Goal: Information Seeking & Learning: Compare options

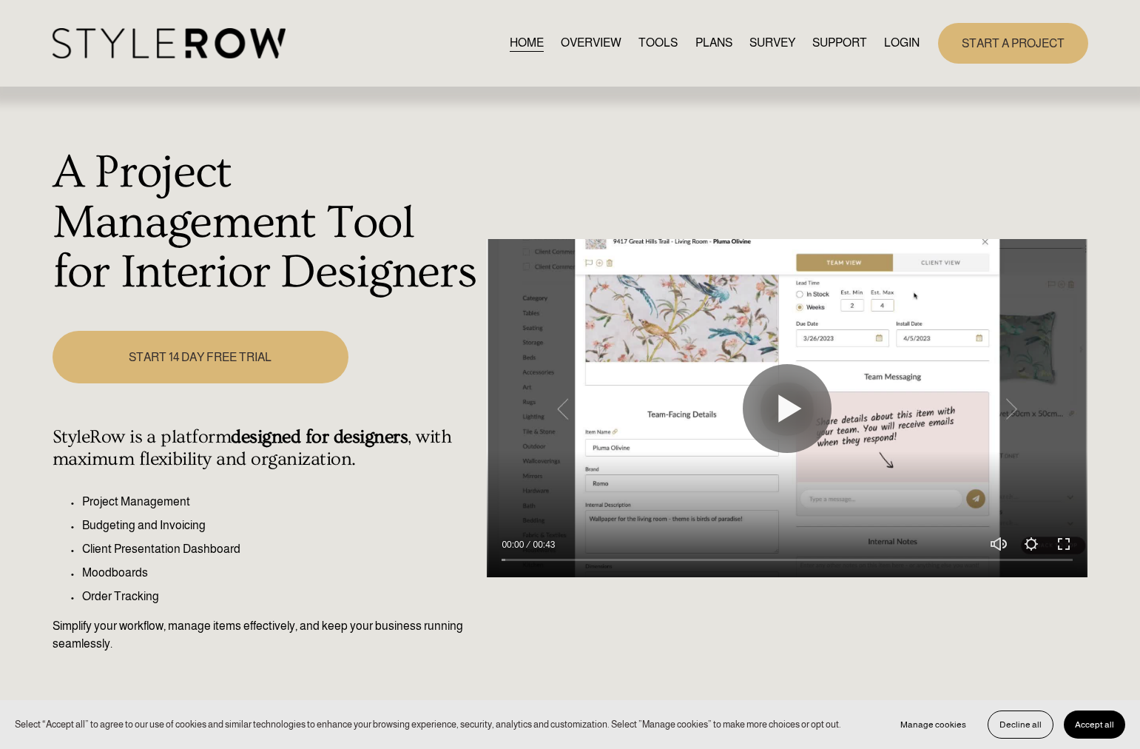
click at [938, 64] on div "START A PROJECT" at bounding box center [1013, 43] width 150 height 41
click at [895, 48] on link "LOGIN" at bounding box center [902, 43] width 36 height 20
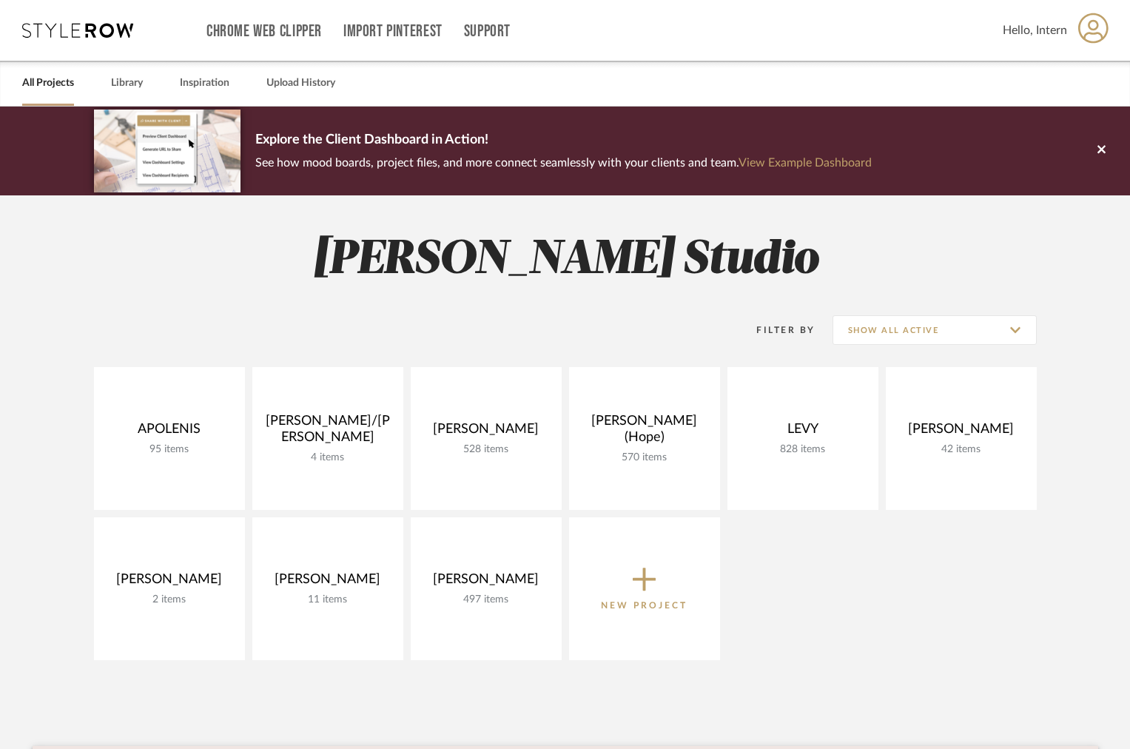
click at [107, 93] on div "All Projects Library Inspiration Upload History" at bounding box center [565, 83] width 1130 height 45
click at [128, 89] on link "Library" at bounding box center [127, 83] width 32 height 20
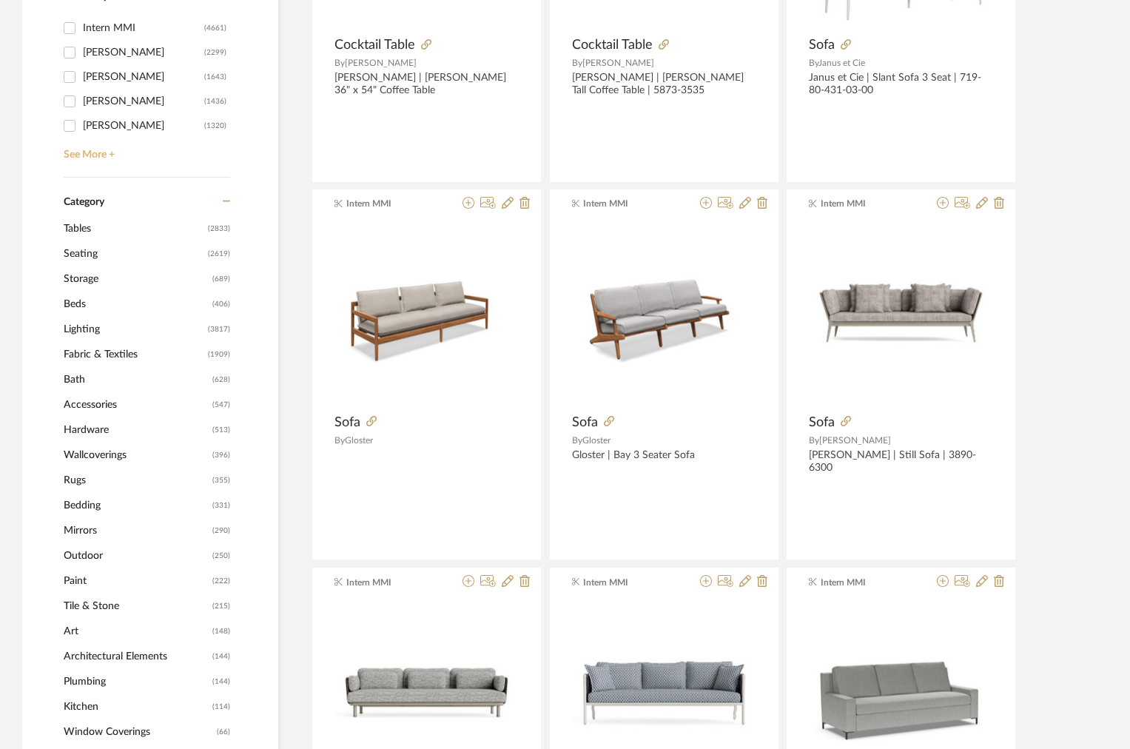
scroll to position [475, 0]
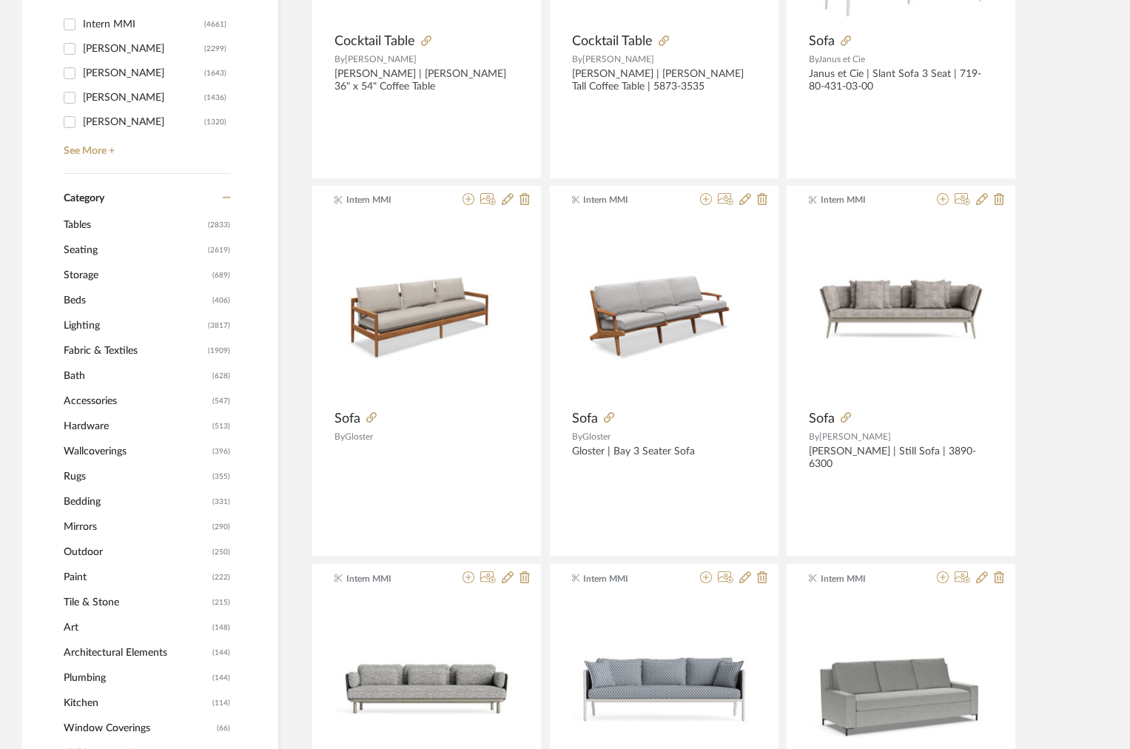
click at [78, 226] on span "Tables" at bounding box center [134, 224] width 141 height 25
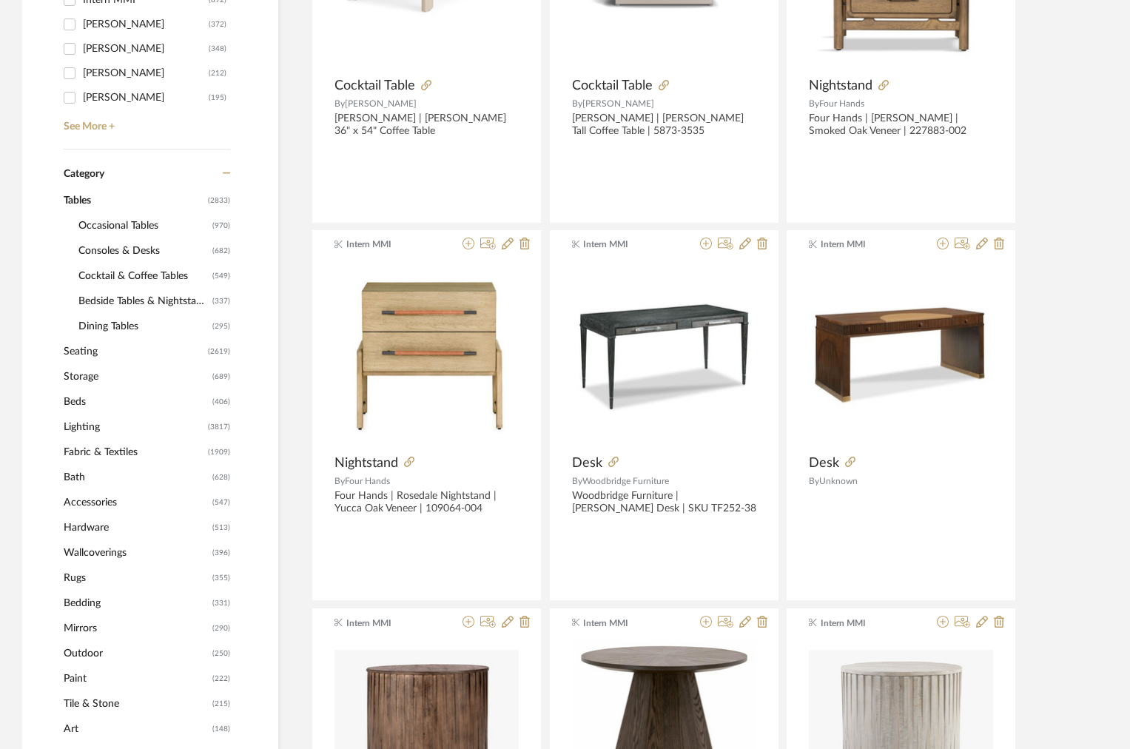
scroll to position [473, 0]
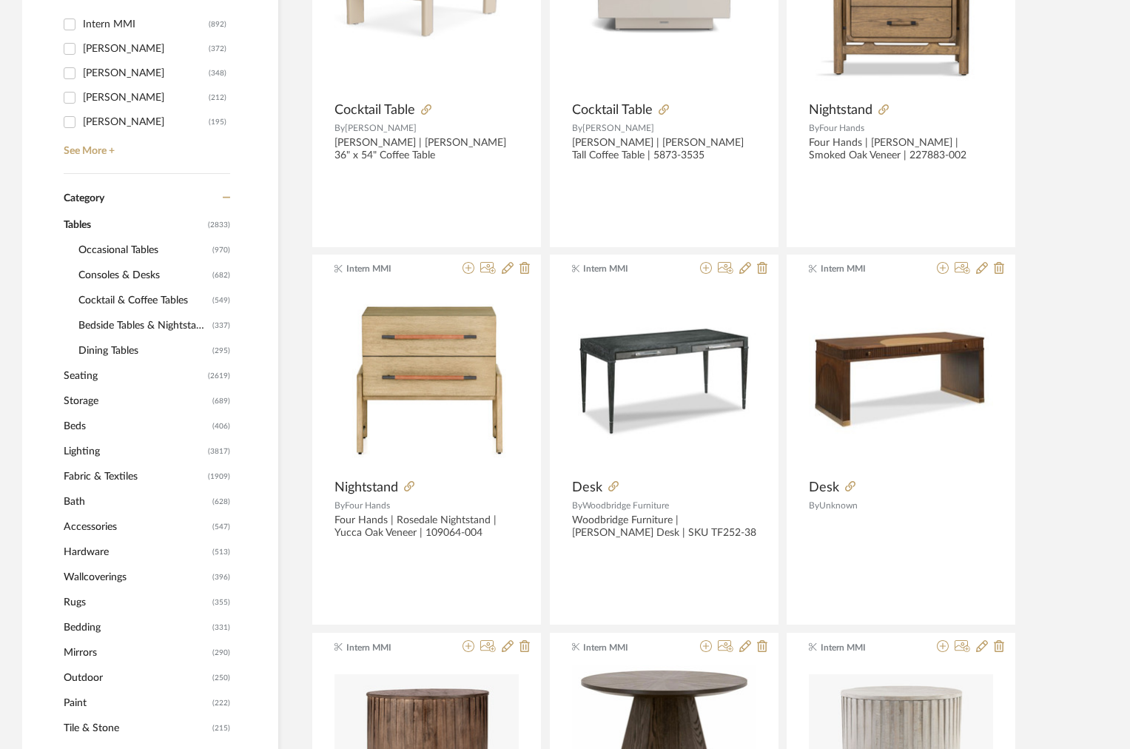
click at [110, 294] on span "Cocktail & Coffee Tables" at bounding box center [143, 300] width 130 height 25
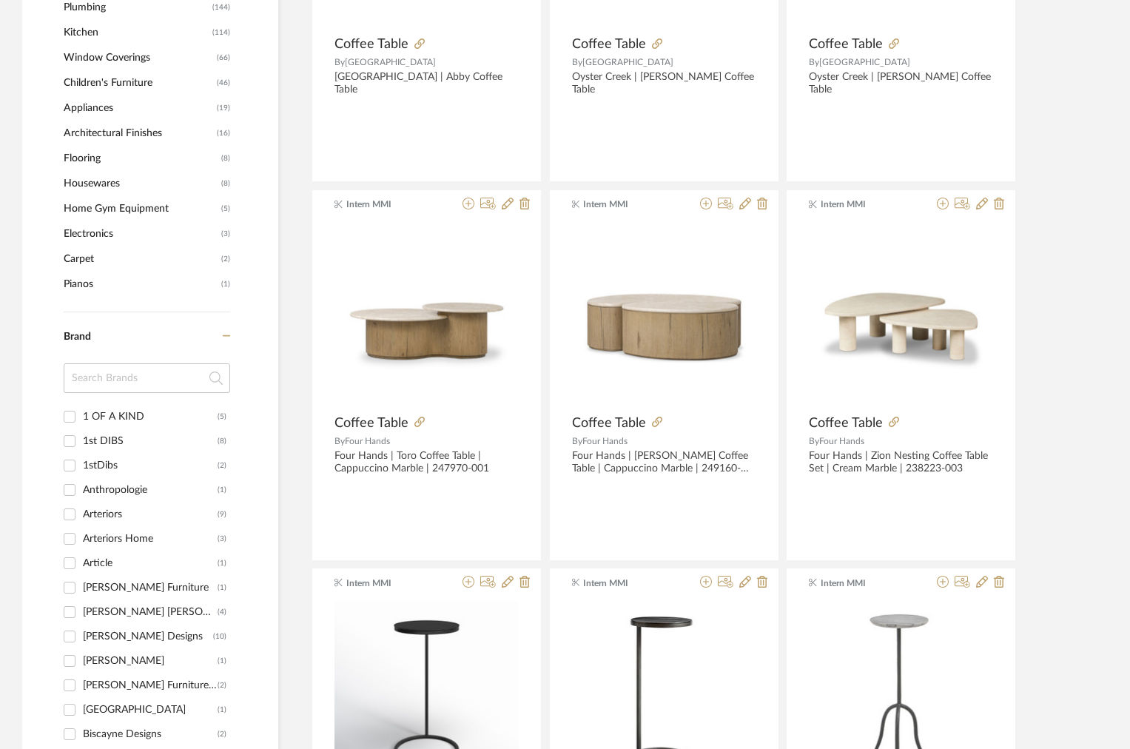
scroll to position [1300, 0]
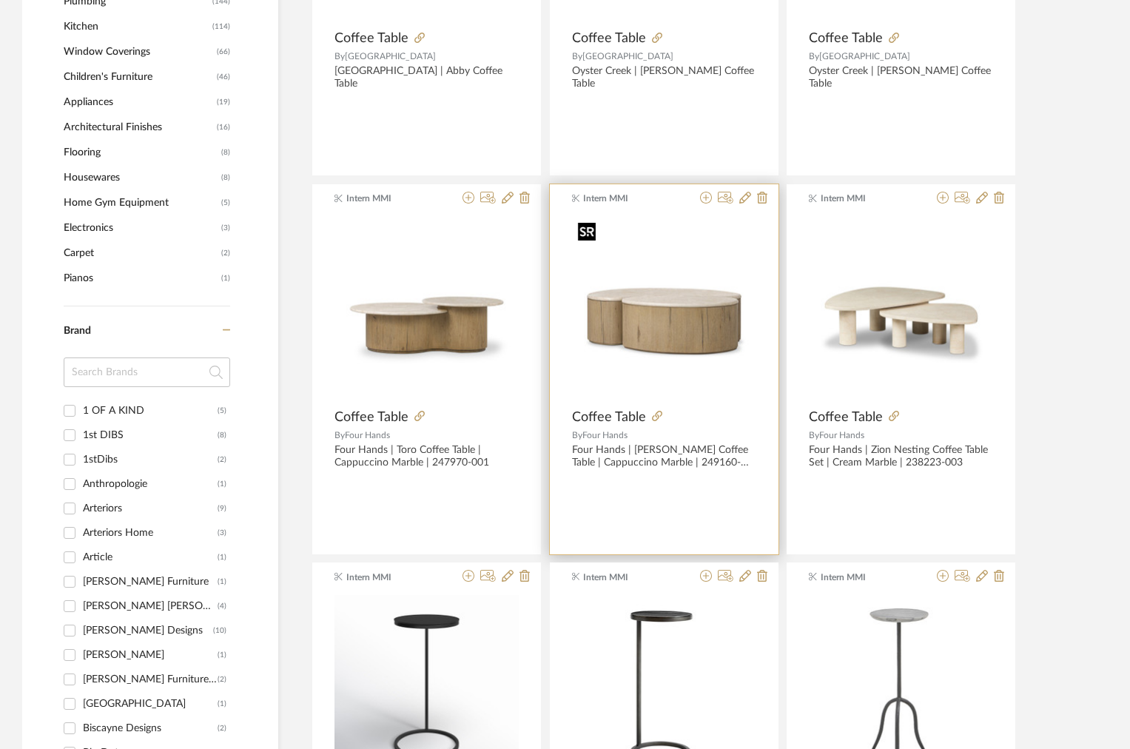
click at [639, 310] on img "0" at bounding box center [664, 308] width 184 height 184
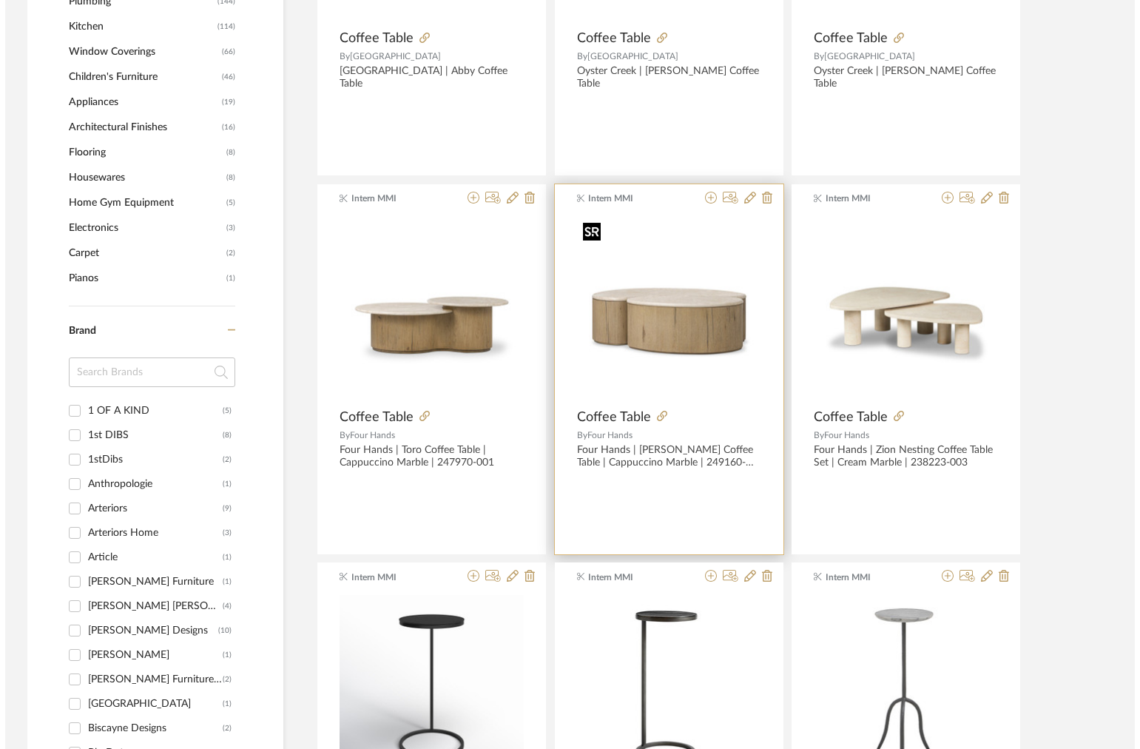
scroll to position [0, 0]
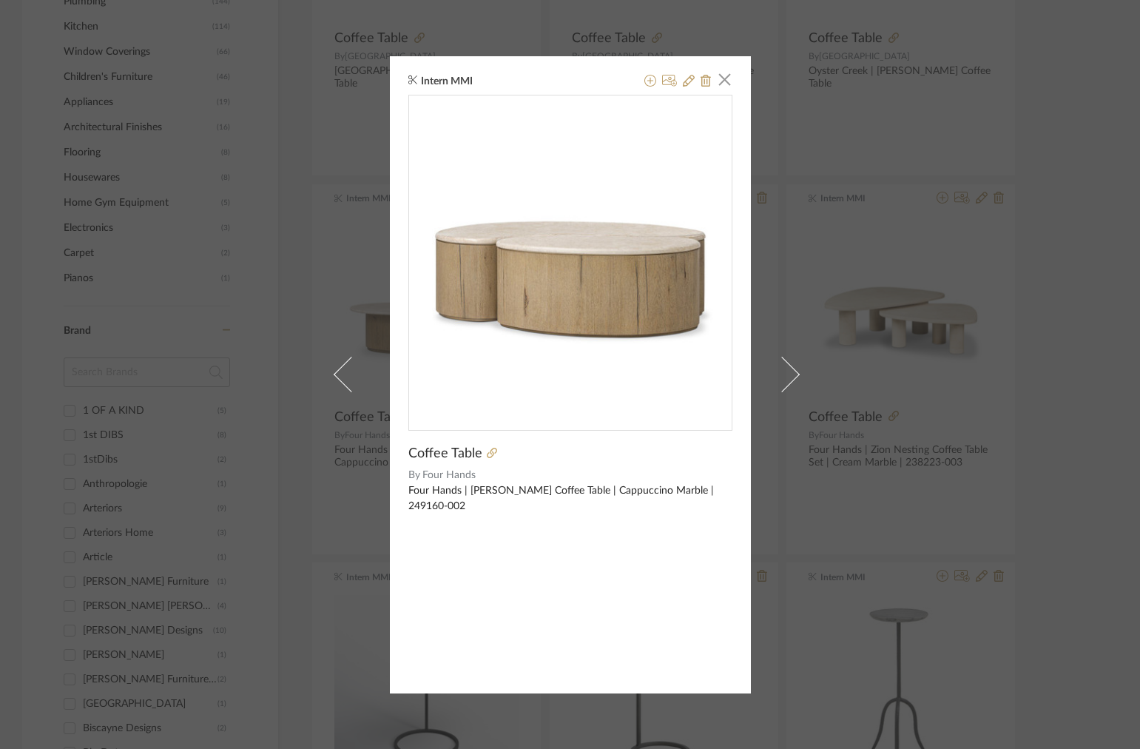
click at [667, 355] on img "0" at bounding box center [570, 256] width 323 height 323
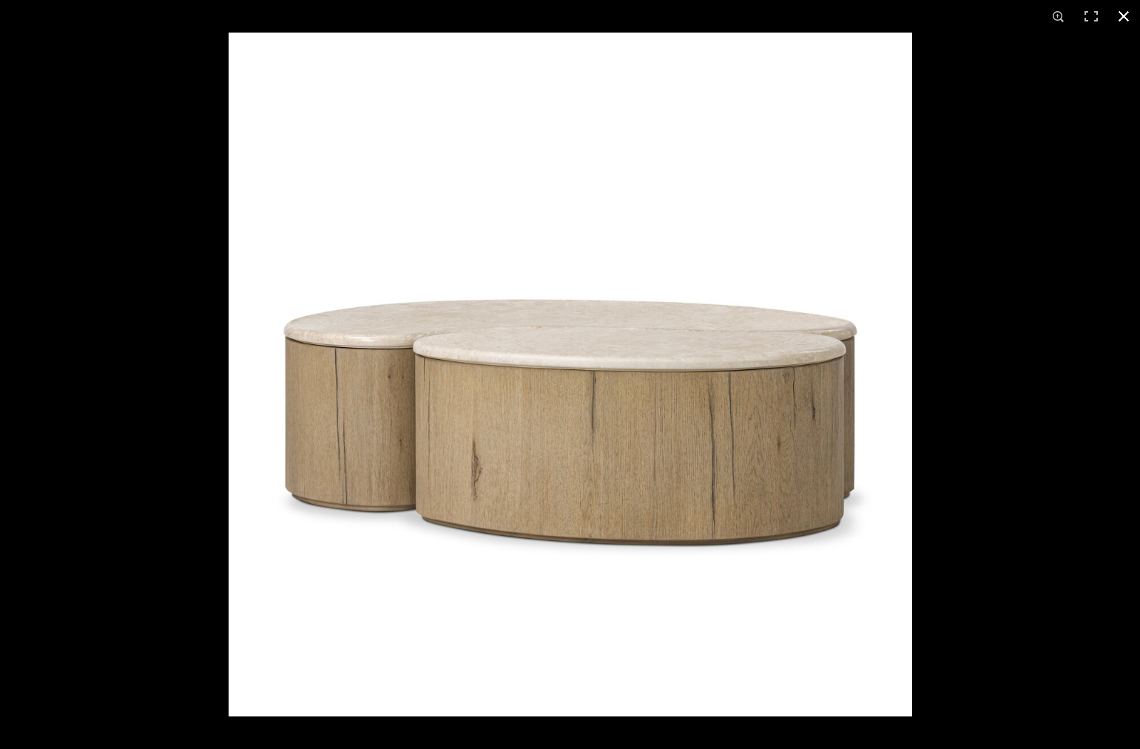
click at [1021, 138] on div at bounding box center [799, 407] width 1140 height 749
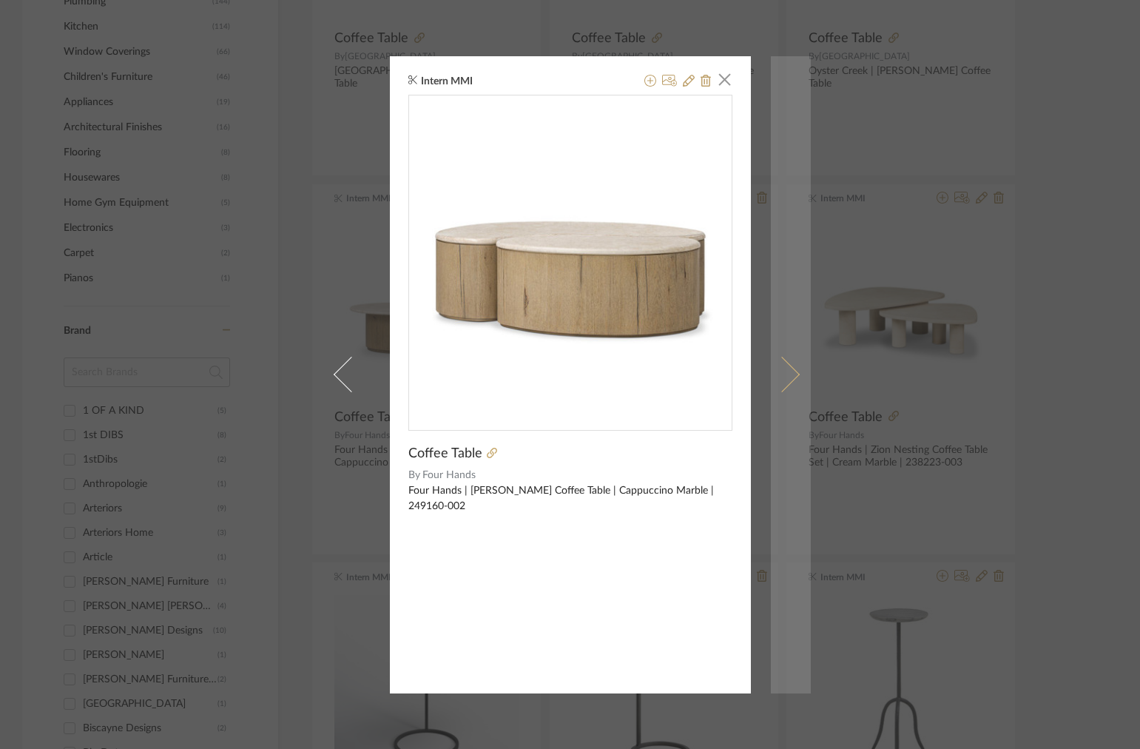
click at [781, 363] on span at bounding box center [782, 375] width 36 height 36
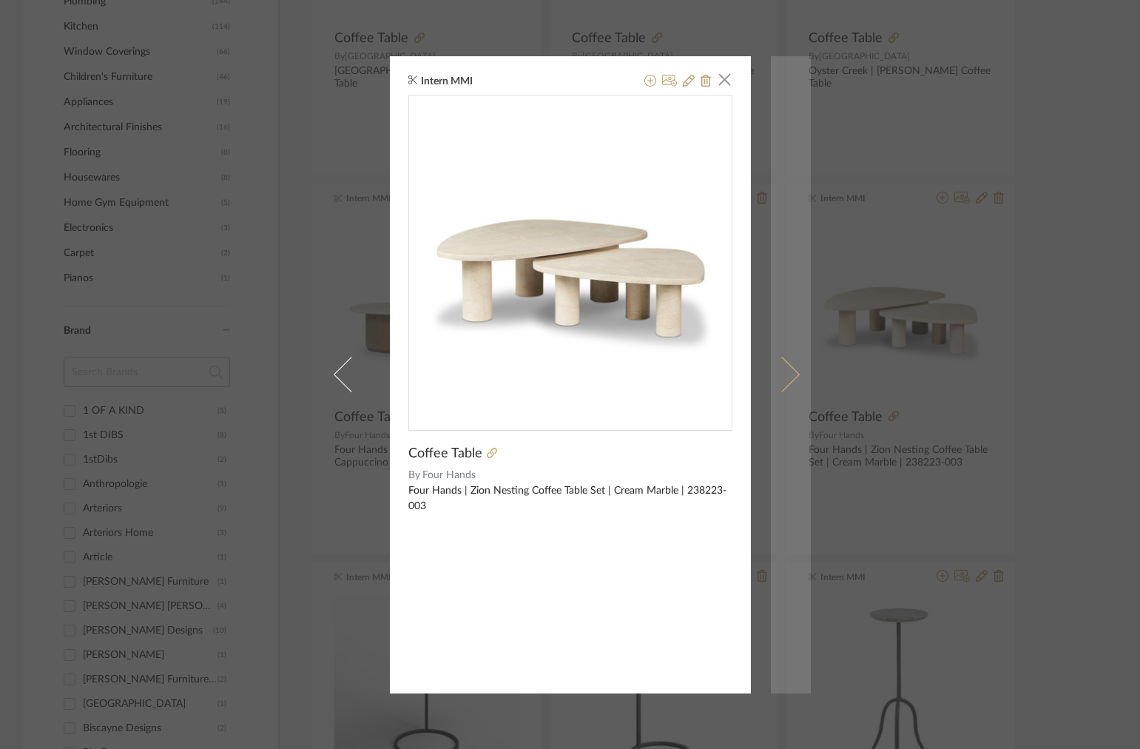
click at [787, 360] on link at bounding box center [791, 374] width 40 height 637
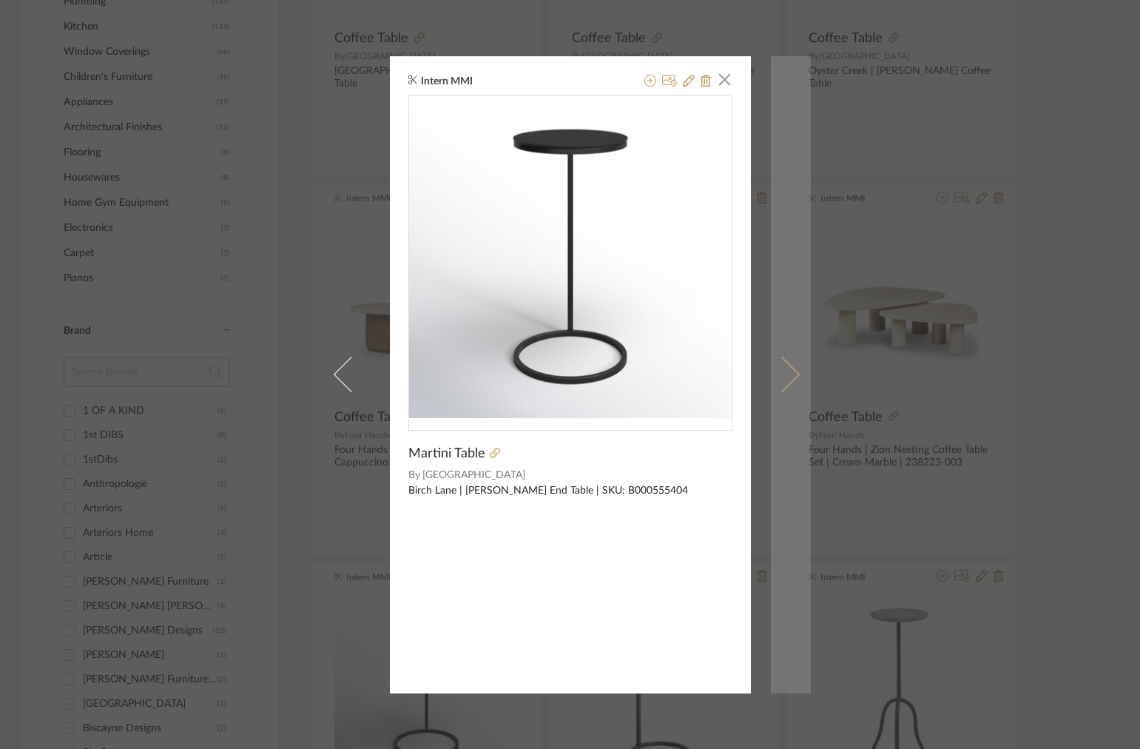
click at [792, 358] on link at bounding box center [791, 374] width 40 height 637
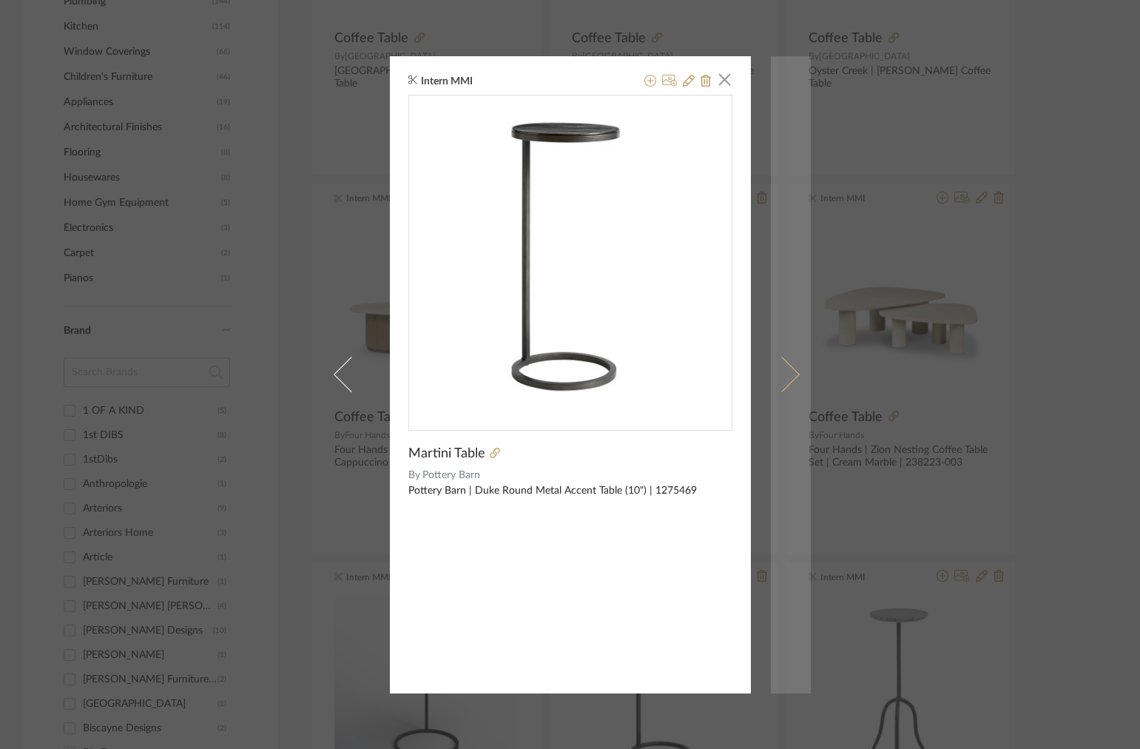
click at [795, 360] on link at bounding box center [791, 374] width 40 height 637
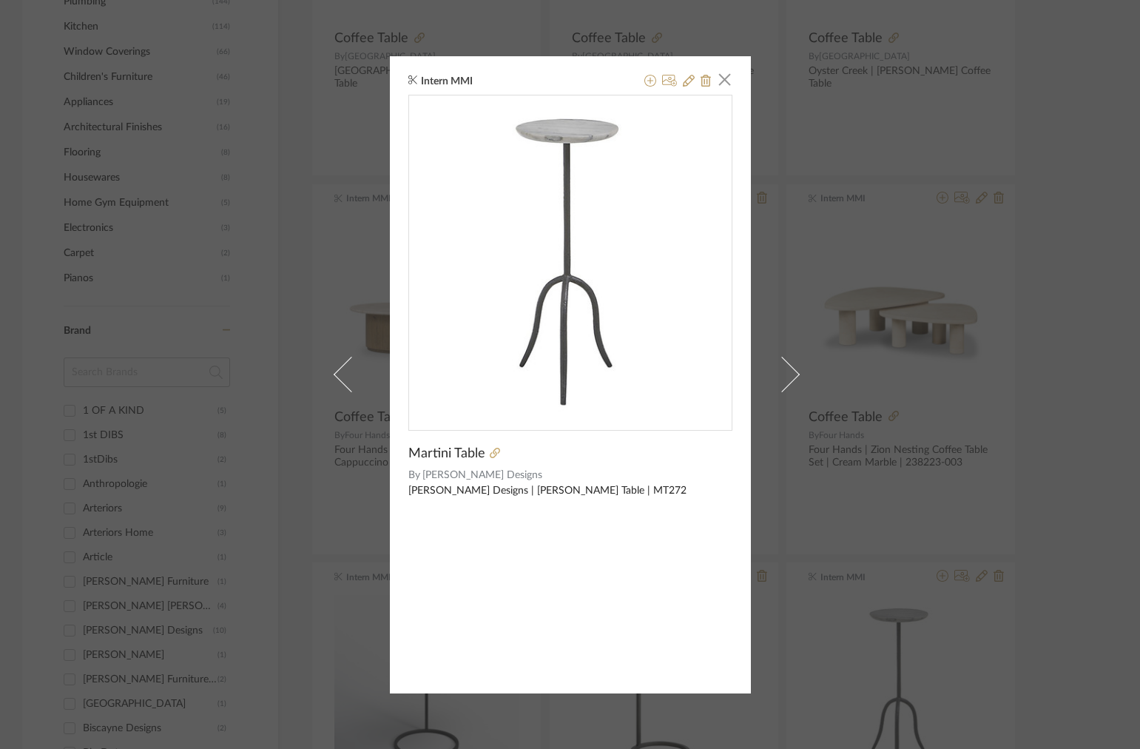
click at [909, 269] on div "Intern MMI × Martini Table By [PERSON_NAME] Designs [PERSON_NAME] Designs | [PE…" at bounding box center [570, 374] width 1140 height 749
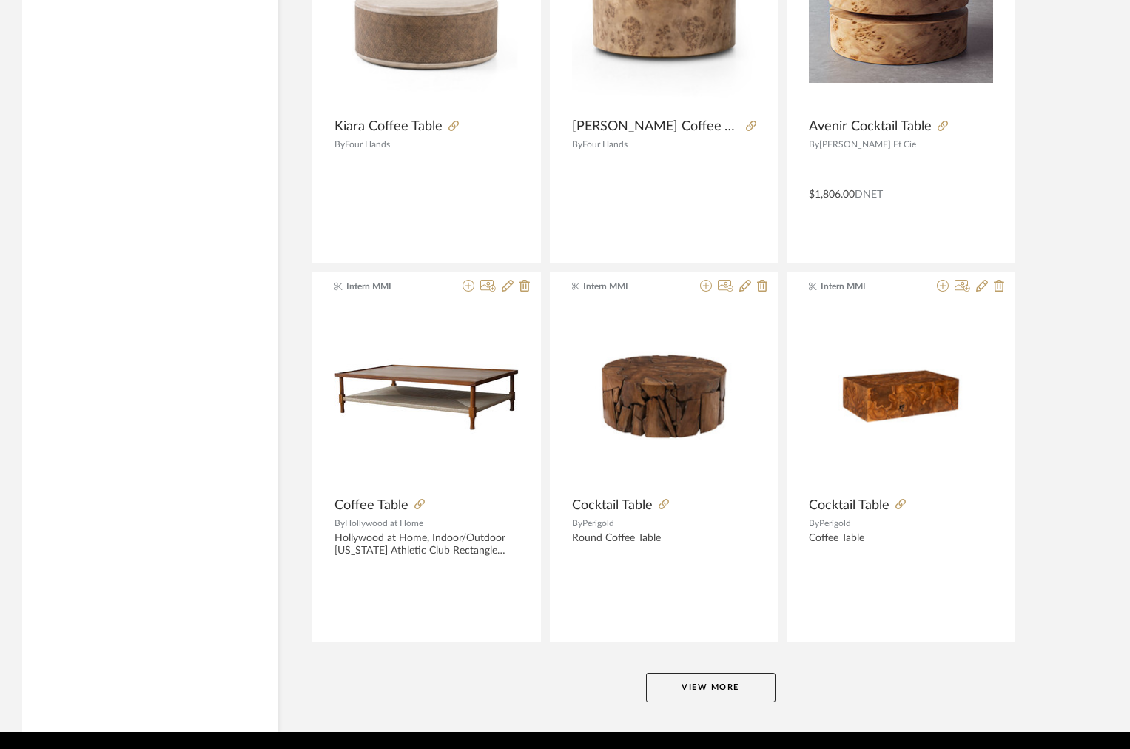
scroll to position [4290, 0]
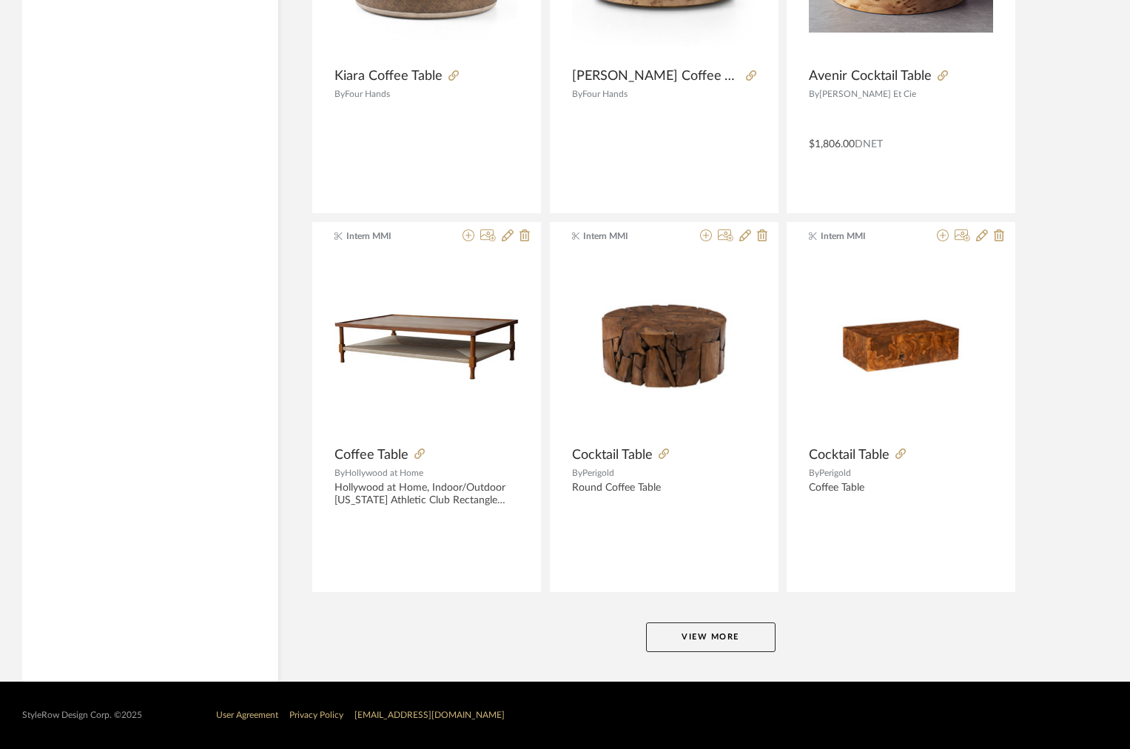
click at [662, 649] on button "View More" at bounding box center [710, 637] width 129 height 30
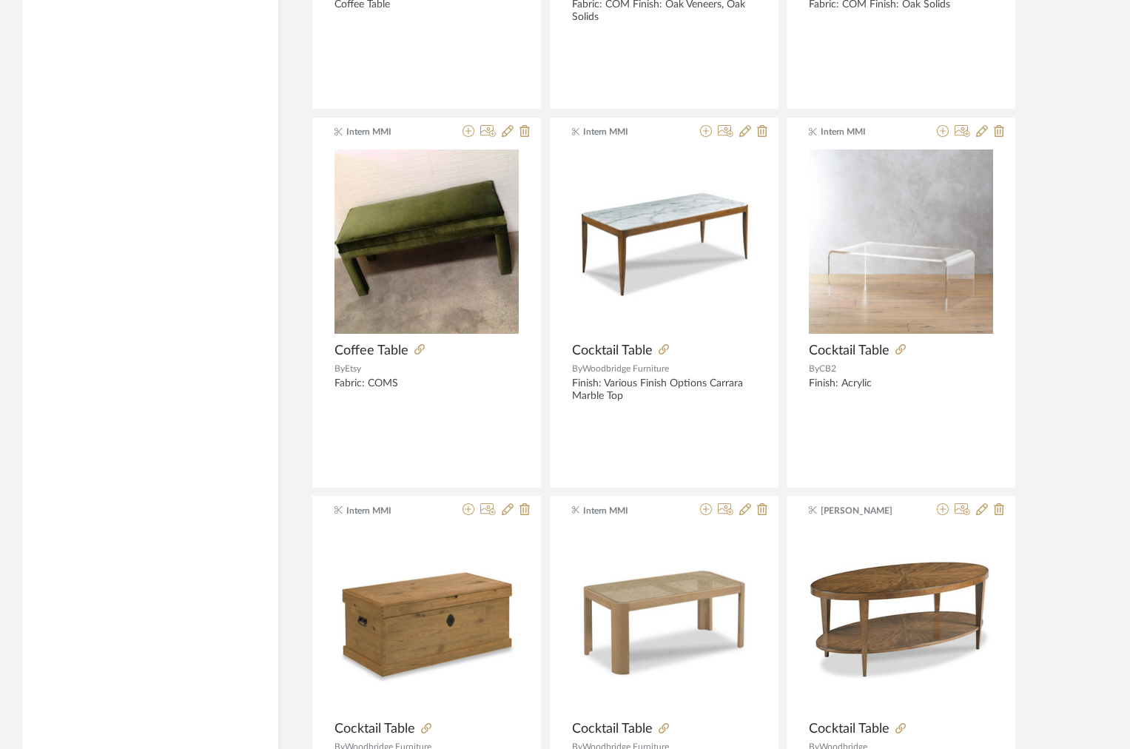
scroll to position [5093, 0]
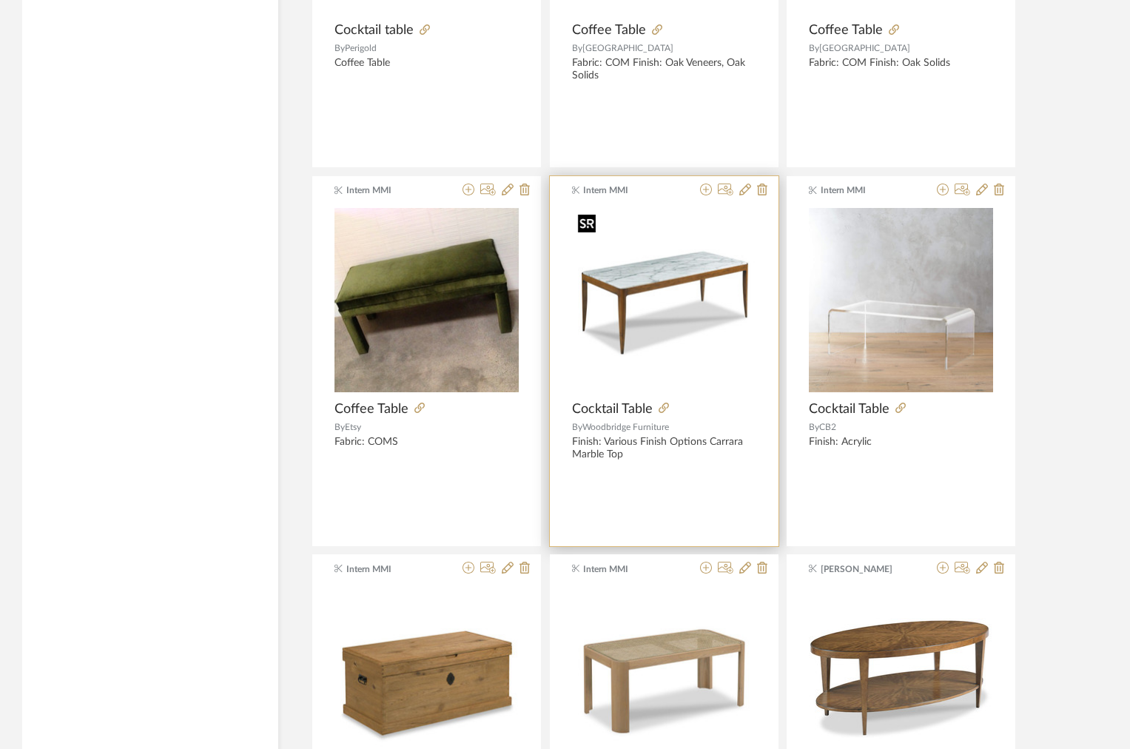
click at [668, 379] on img "0" at bounding box center [664, 300] width 184 height 184
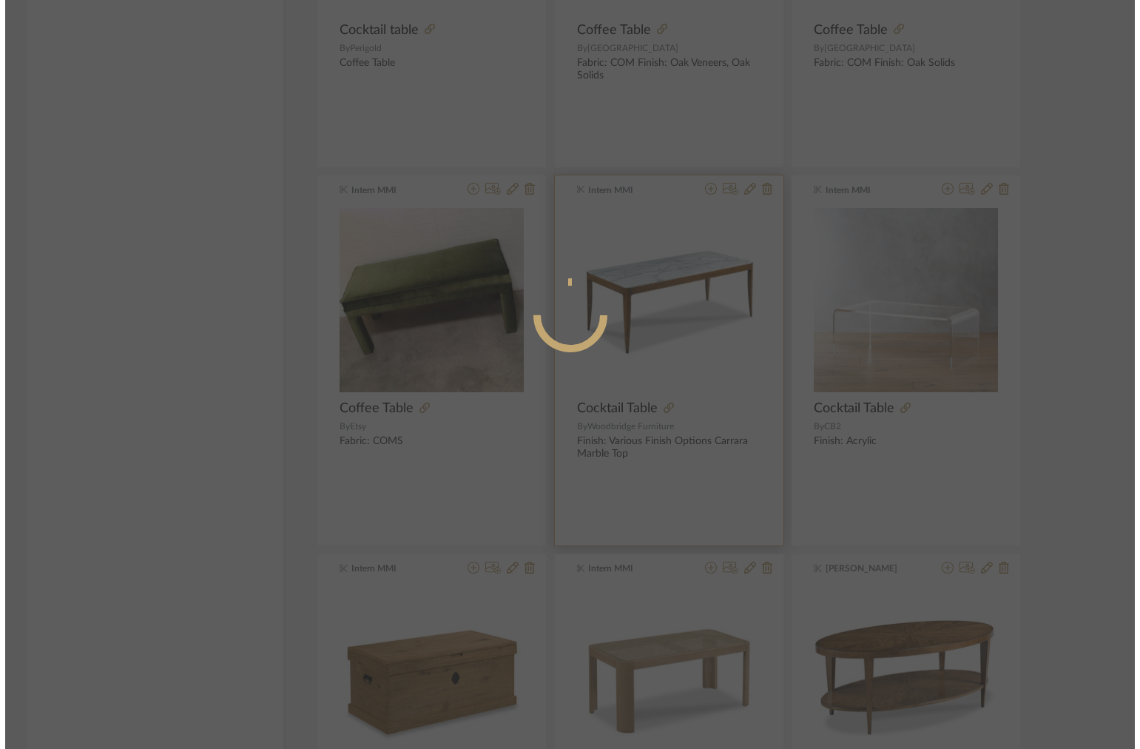
scroll to position [0, 0]
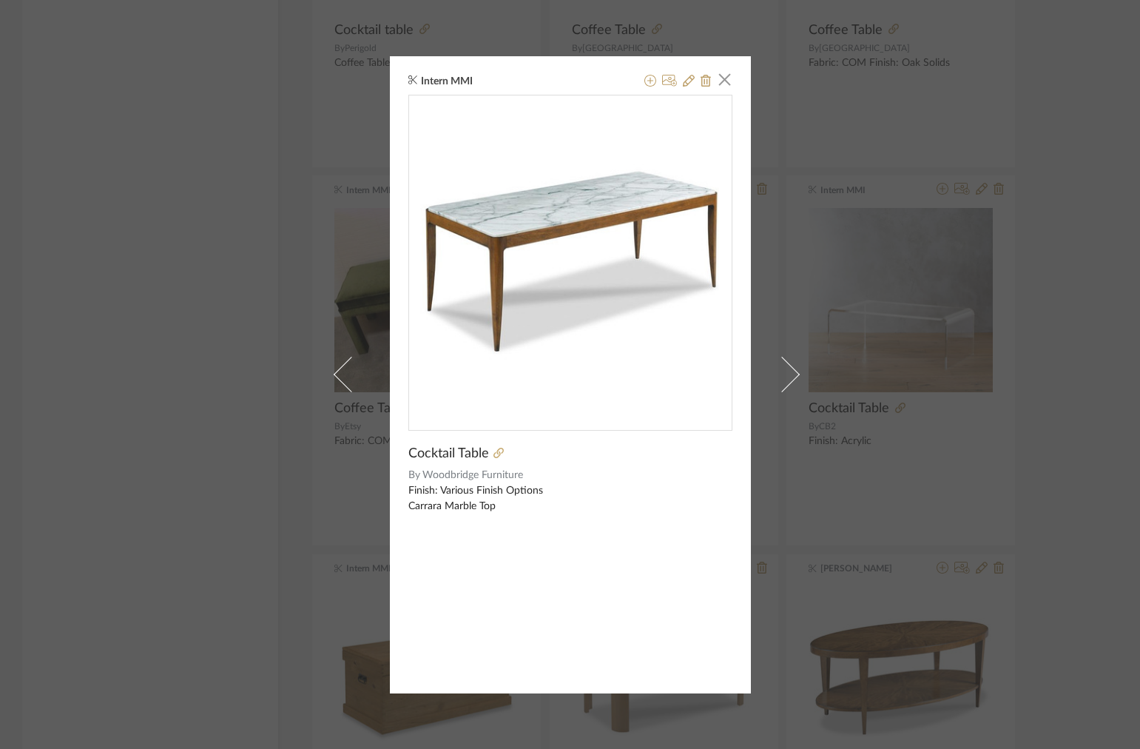
click at [858, 309] on div "Intern MMI × Cocktail Table By Woodbridge Furniture Finish: Various Finish Opti…" at bounding box center [570, 374] width 1140 height 749
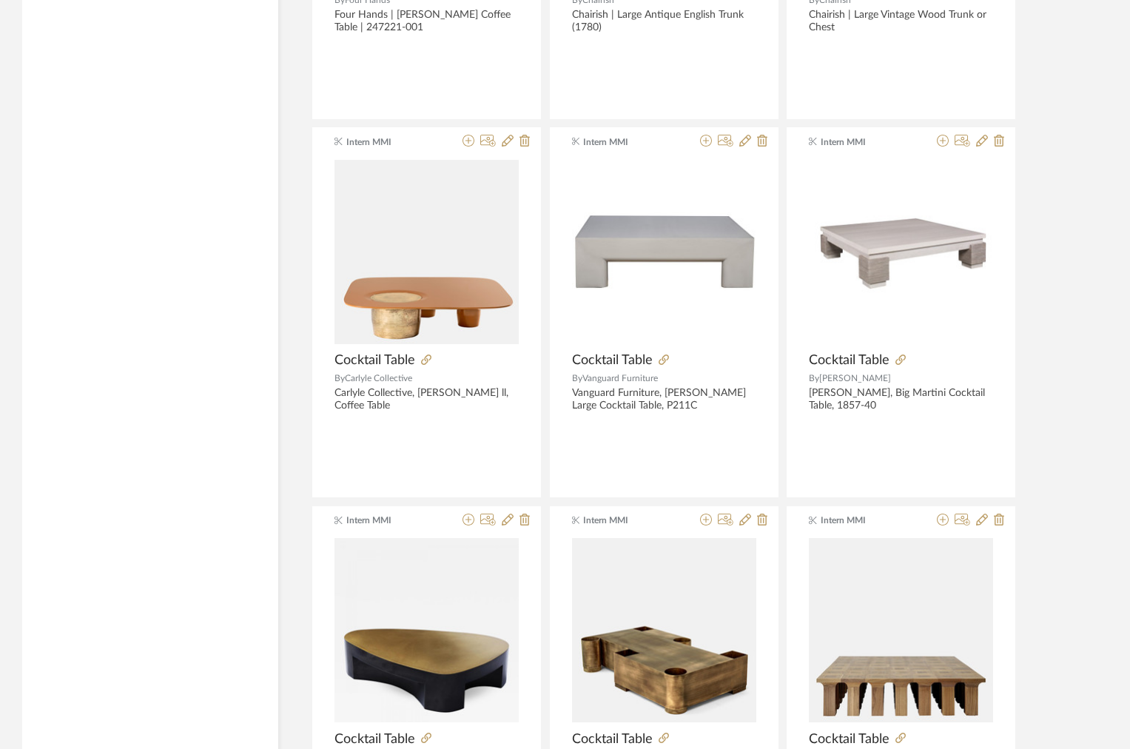
scroll to position [8832, 0]
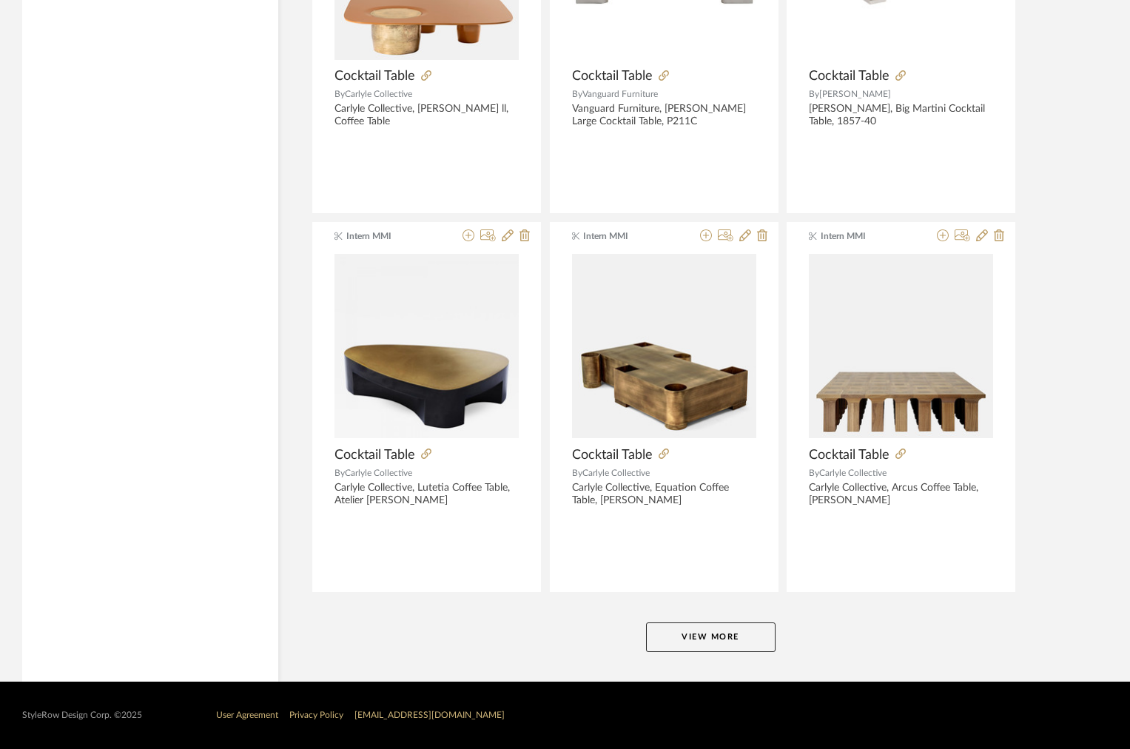
click at [718, 634] on button "View More" at bounding box center [710, 637] width 129 height 30
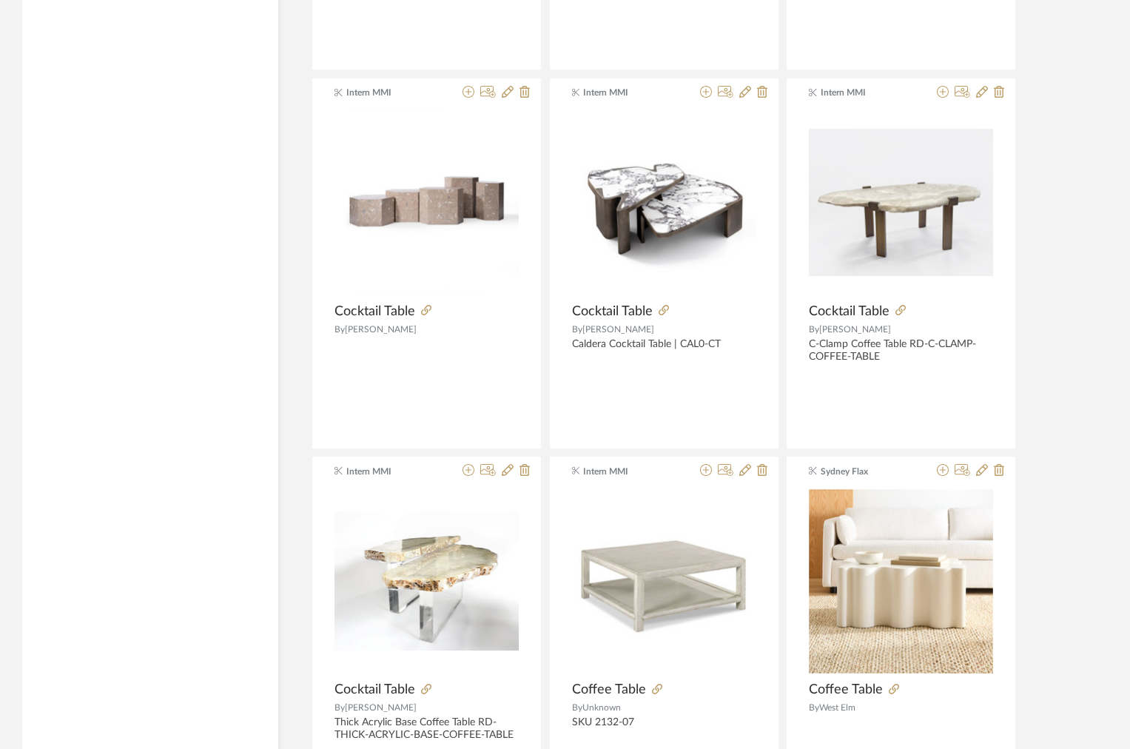
scroll to position [11350, 0]
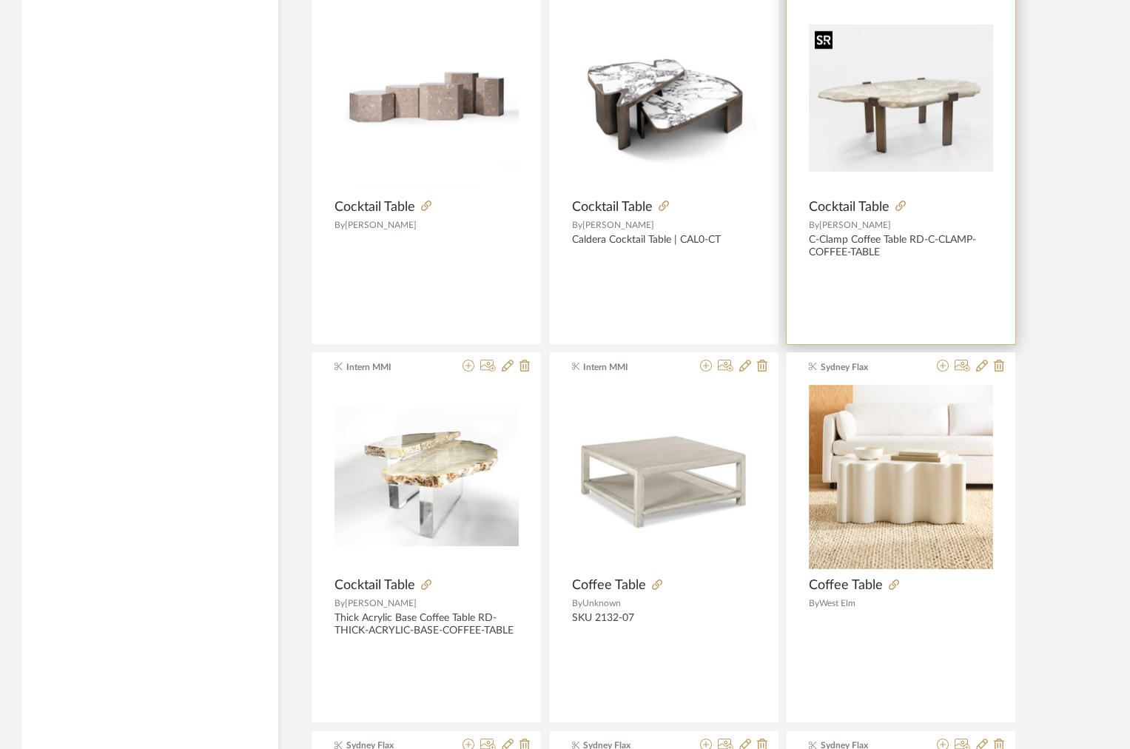
click at [882, 106] on div at bounding box center [901, 98] width 184 height 185
click at [862, 127] on img "0" at bounding box center [901, 97] width 184 height 147
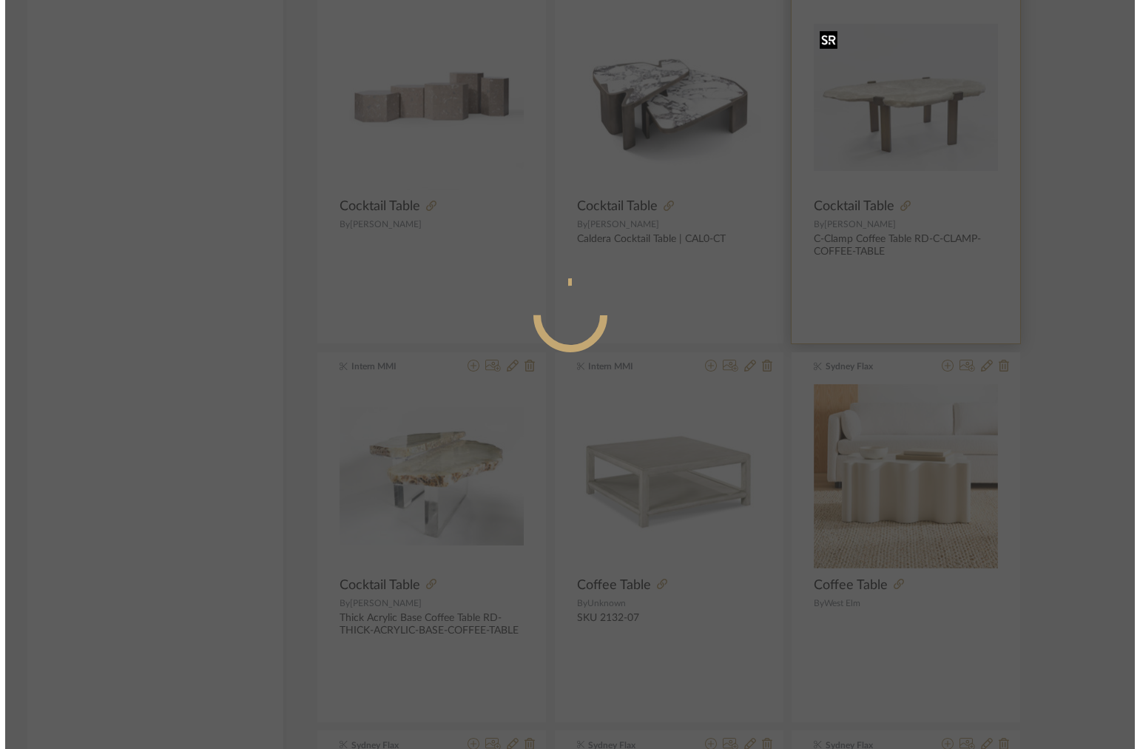
scroll to position [0, 0]
